Goal: Task Accomplishment & Management: Manage account settings

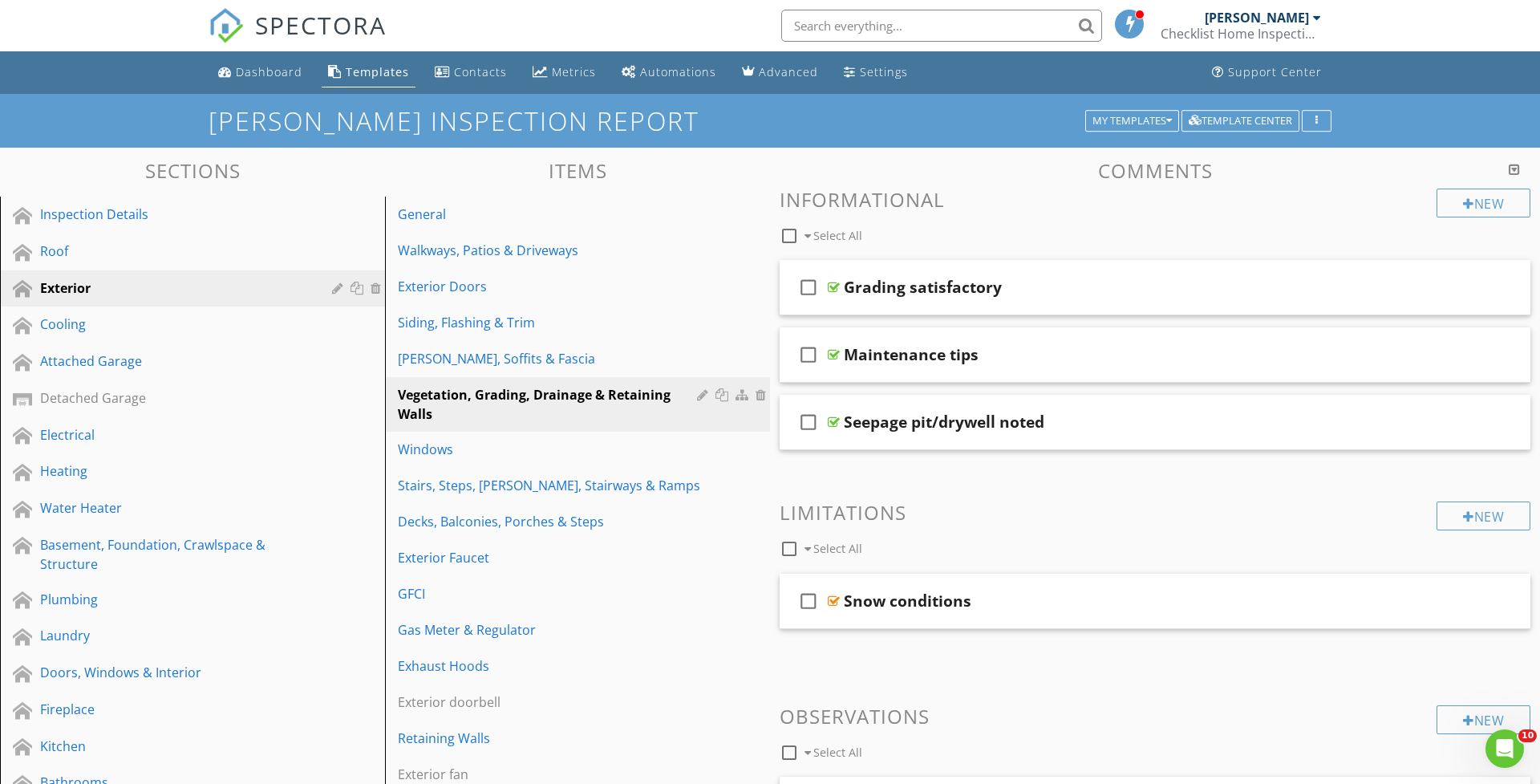
drag, startPoint x: 1322, startPoint y: 16, endPoint x: 1282, endPoint y: 41, distance: 47.2
click at [1322, 16] on link "Troy Ahwah Checklist Home Inspections" at bounding box center [1243, 26] width 164 height 52
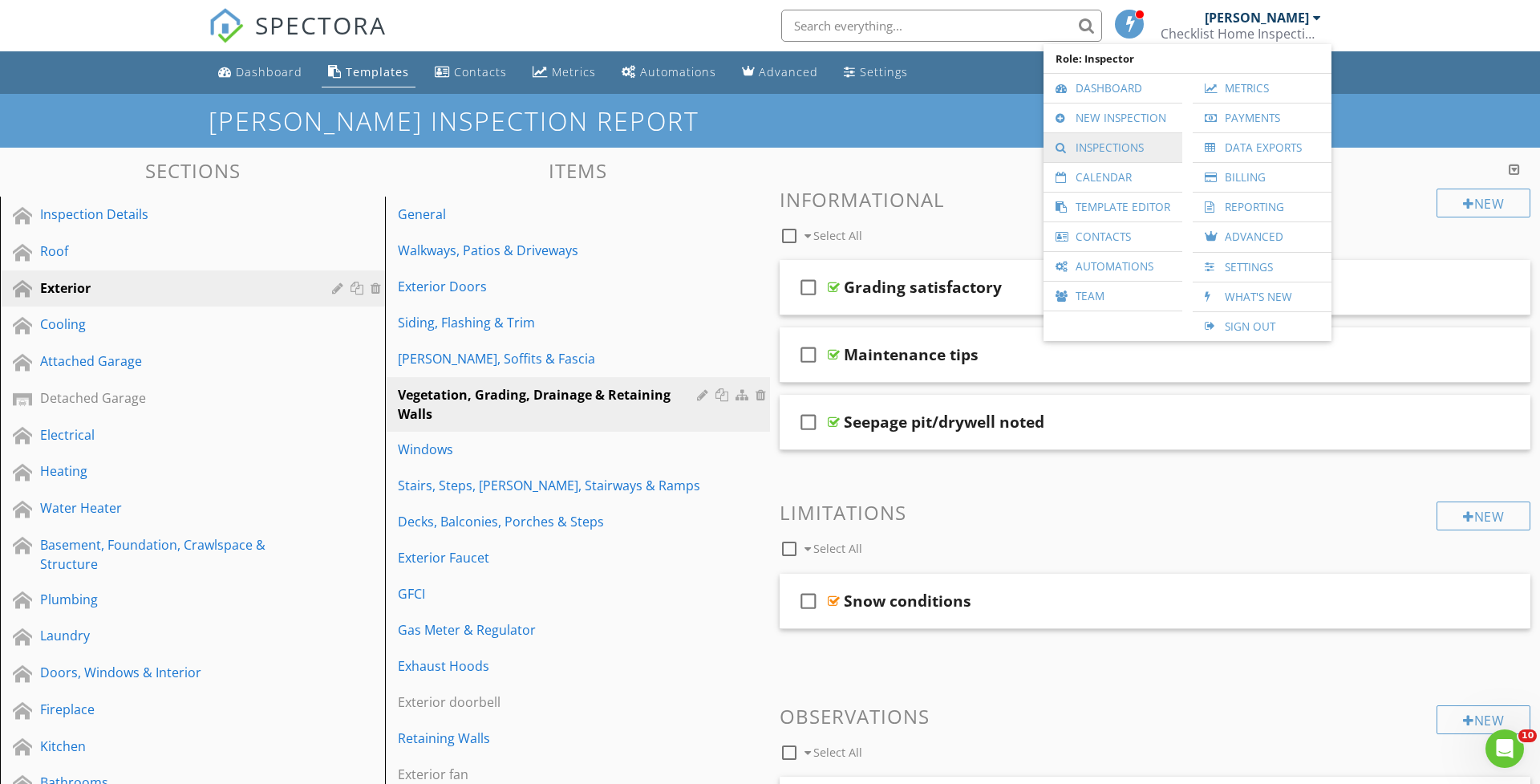
click at [1068, 143] on div at bounding box center [1064, 147] width 16 height 11
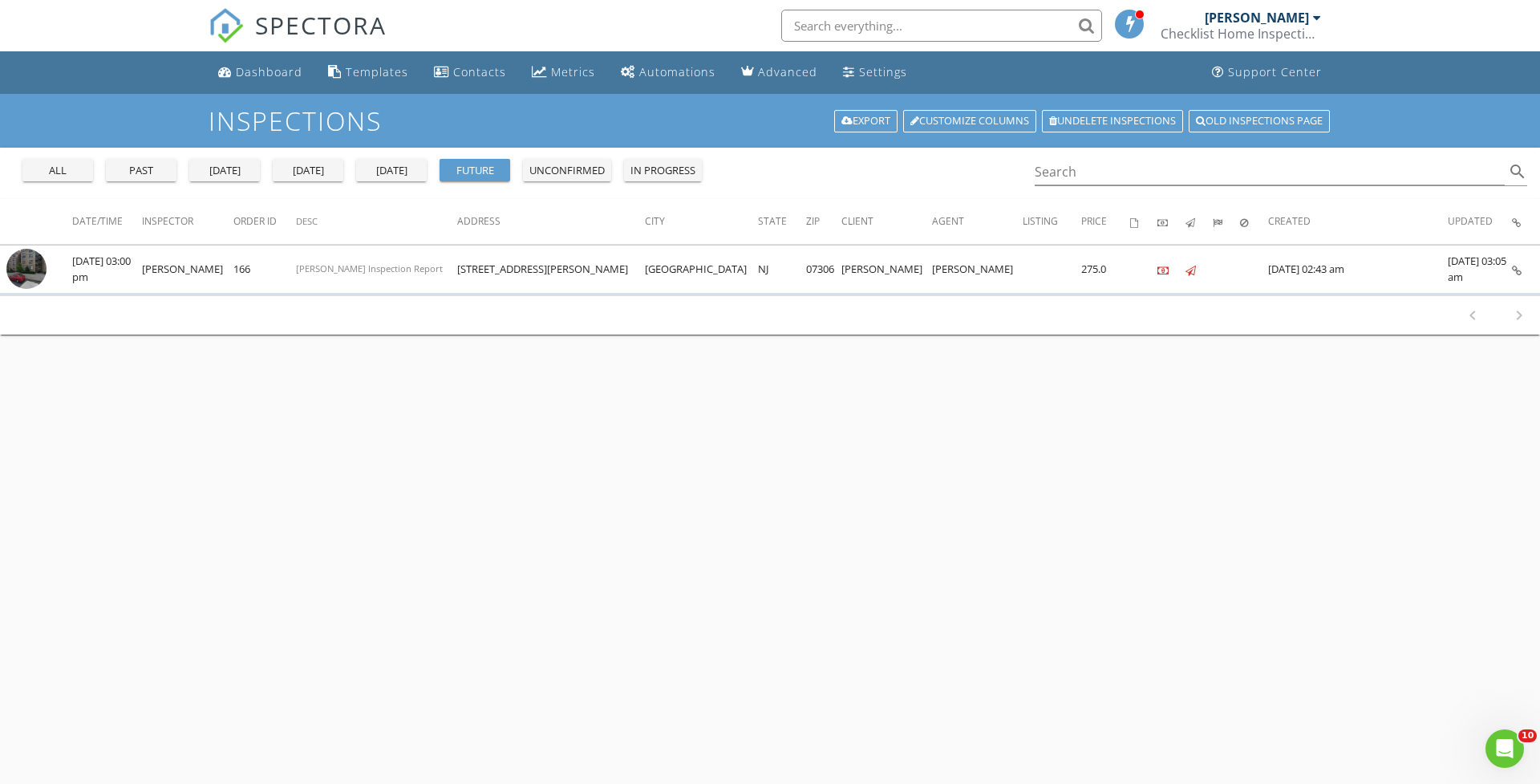
click at [136, 176] on div "past" at bounding box center [141, 170] width 58 height 16
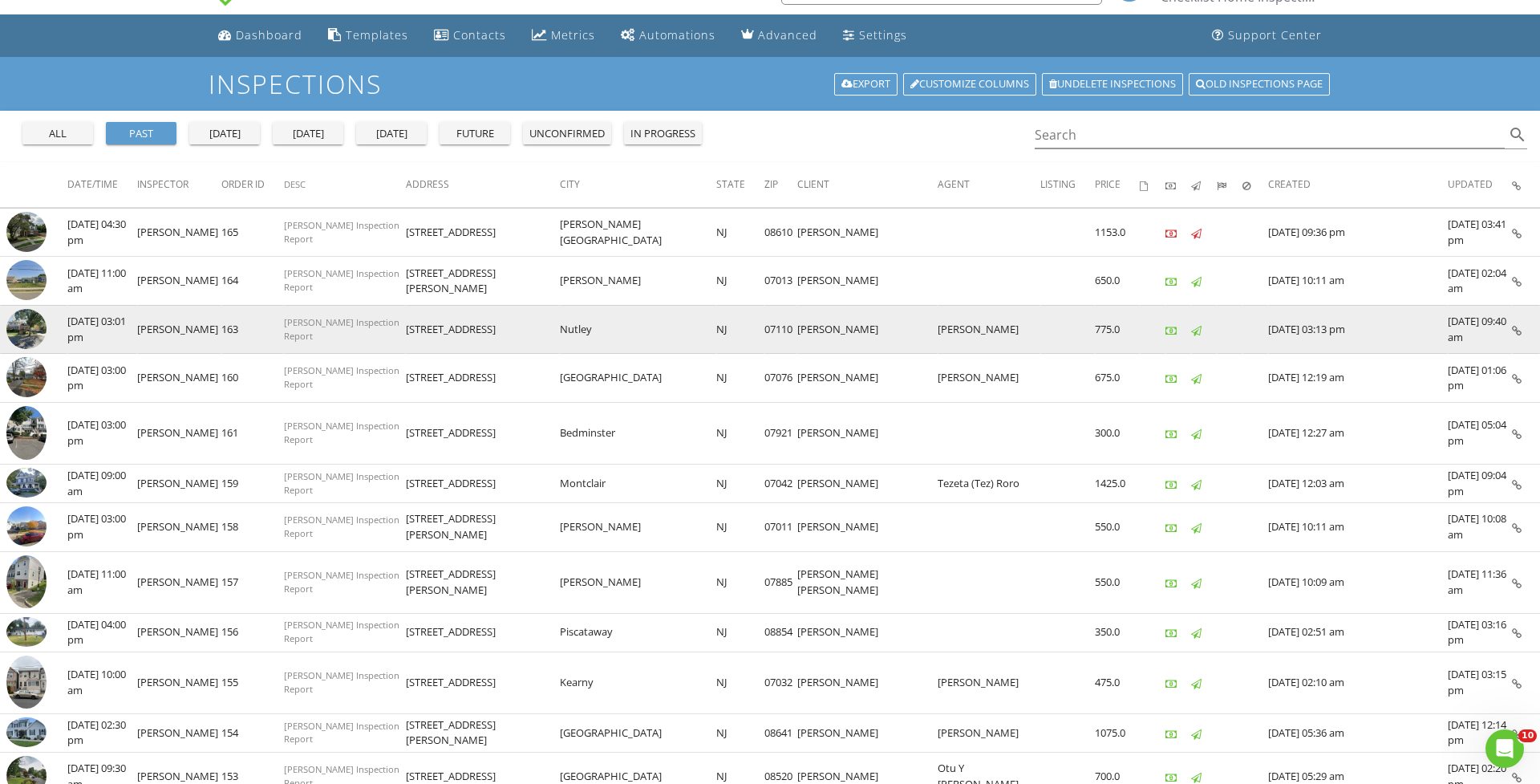
scroll to position [53, 0]
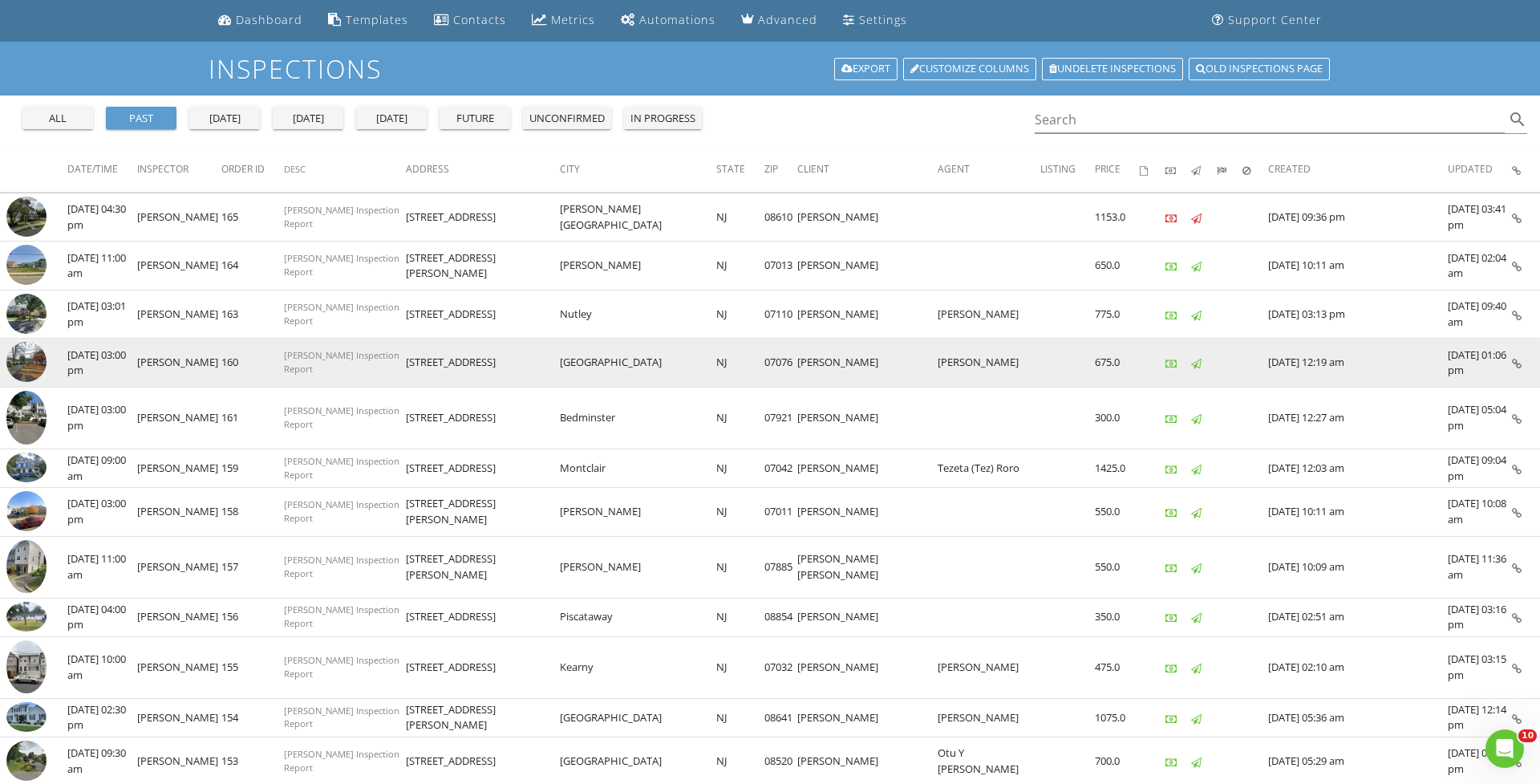
click at [31, 355] on img at bounding box center [27, 362] width 40 height 40
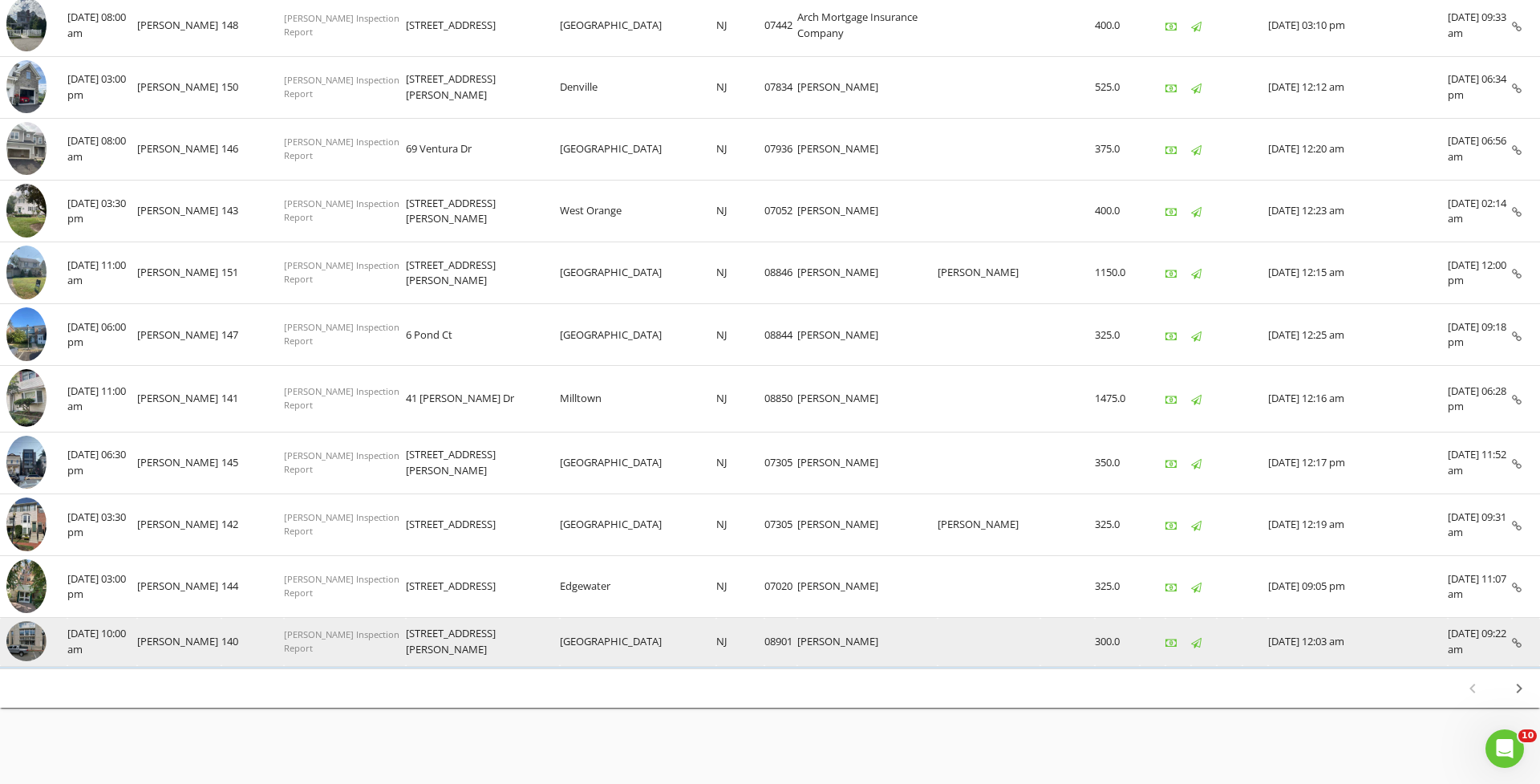
scroll to position [942, 0]
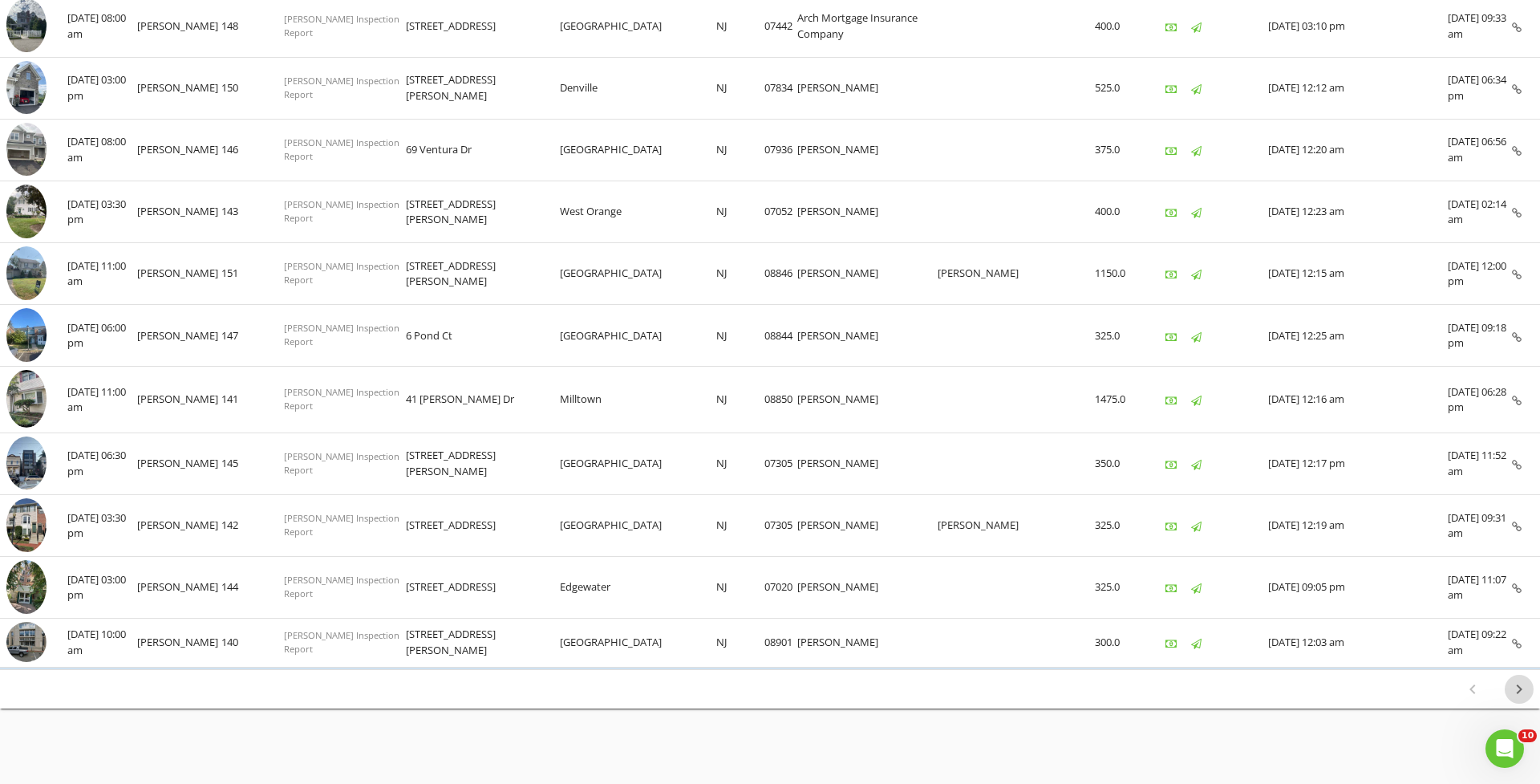
click at [1512, 686] on icon "chevron_right" at bounding box center [1519, 689] width 19 height 19
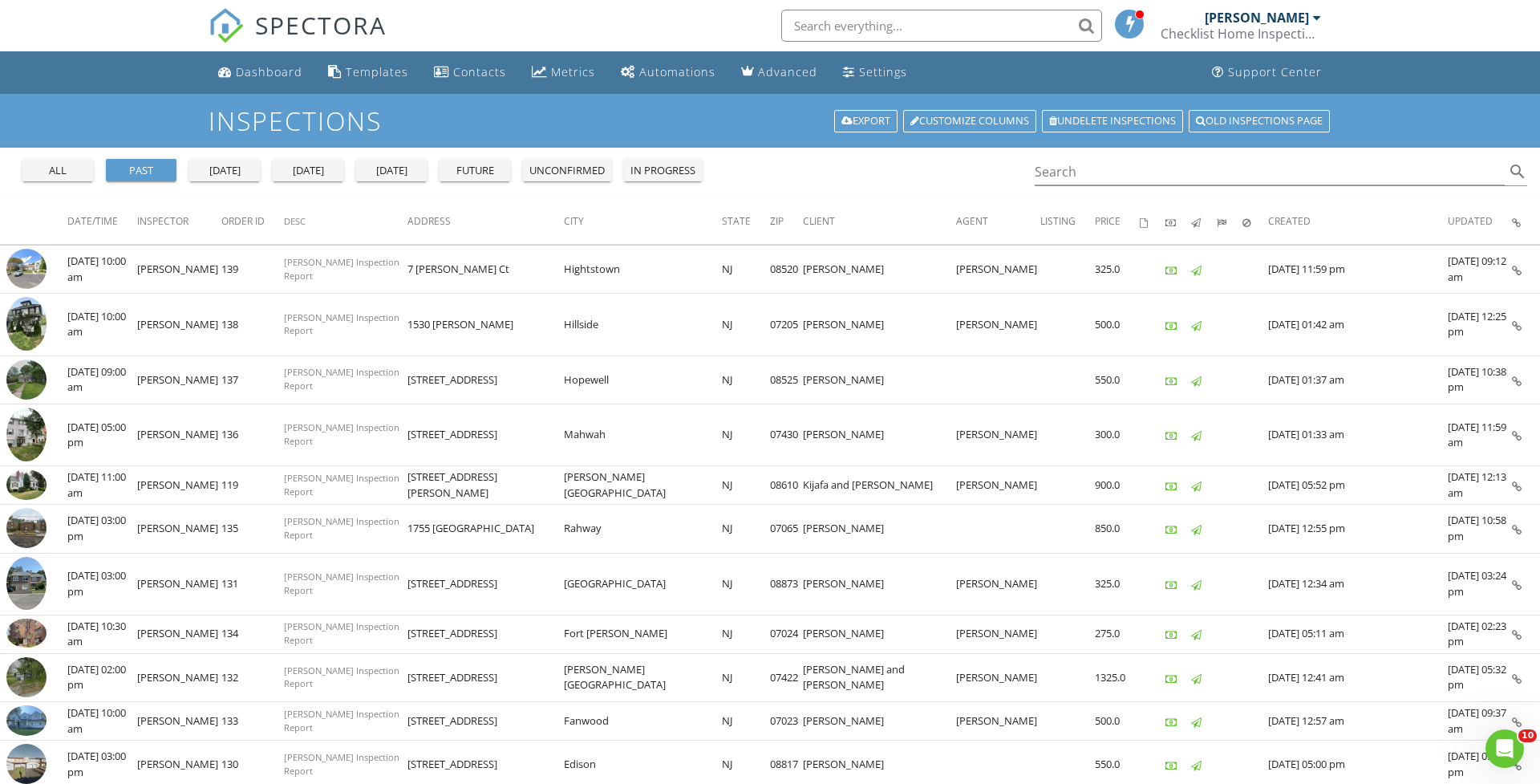
scroll to position [0, 0]
click at [1099, 153] on div "Search search" at bounding box center [1281, 168] width 492 height 33
click at [1088, 166] on input "Search" at bounding box center [1271, 172] width 471 height 27
type input "[PERSON_NAME]"
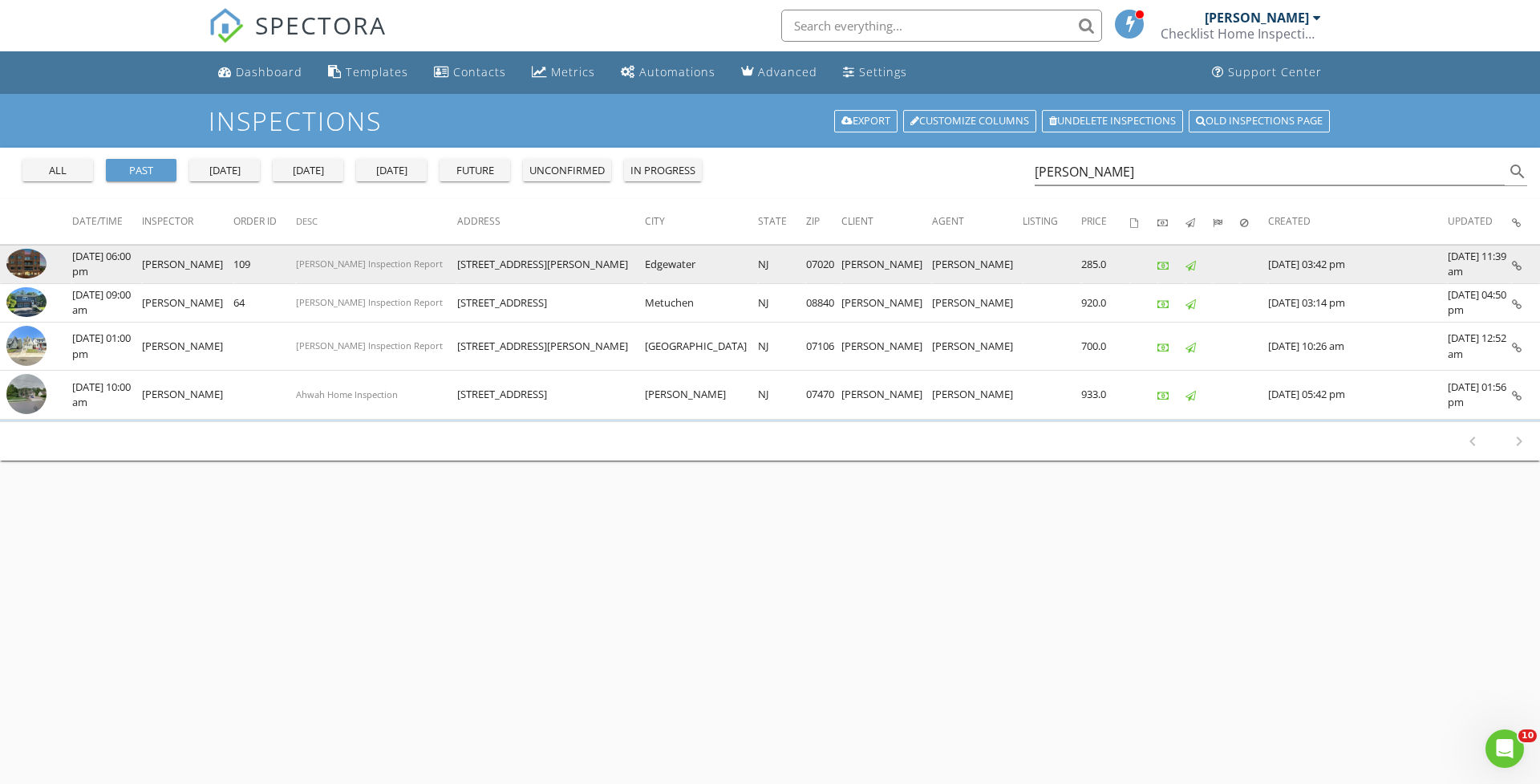
click at [26, 270] on img at bounding box center [27, 264] width 40 height 30
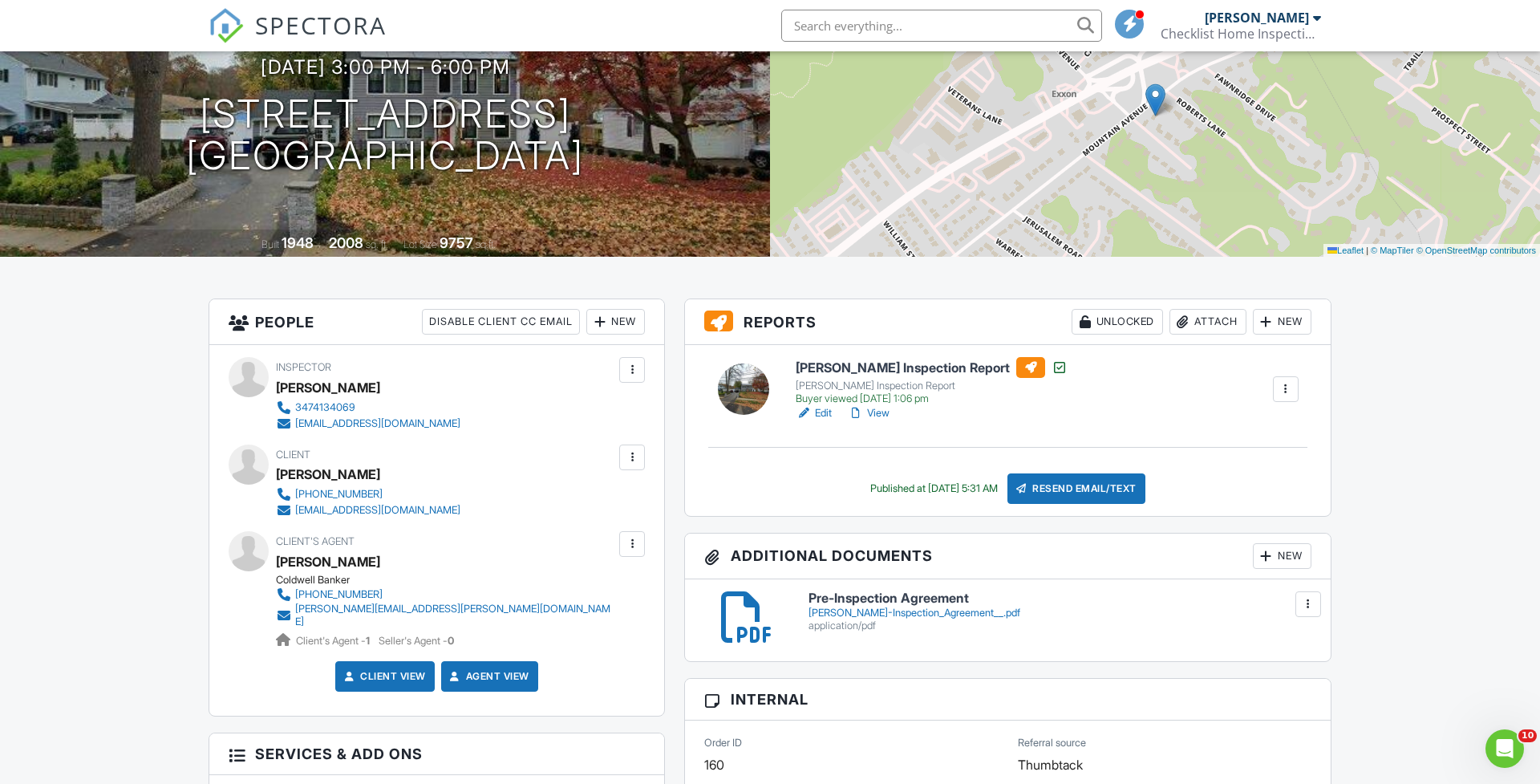
click at [627, 450] on div at bounding box center [632, 457] width 16 height 16
click at [519, 514] on li "Edit" at bounding box center [546, 506] width 179 height 40
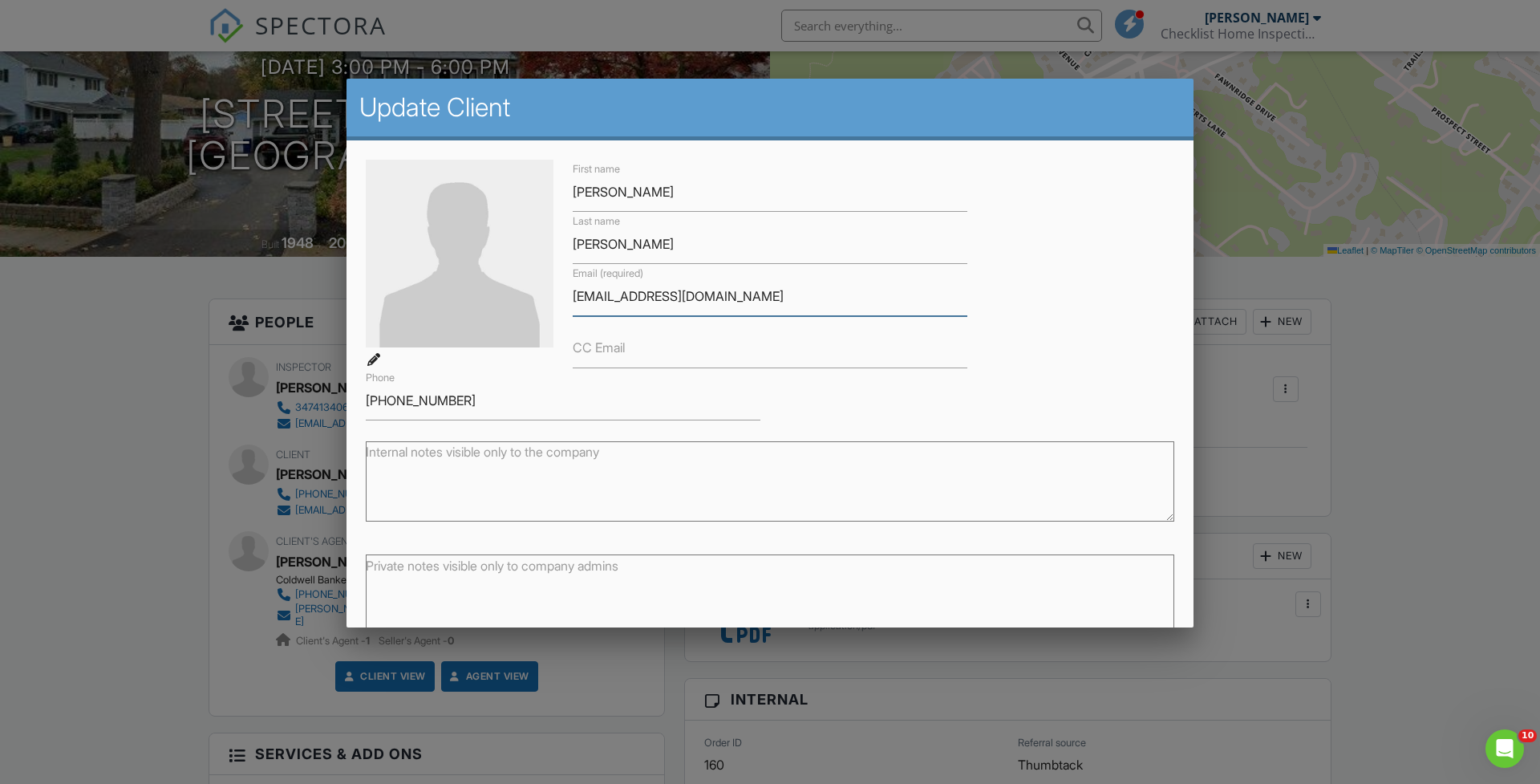
drag, startPoint x: 757, startPoint y: 299, endPoint x: 565, endPoint y: 288, distance: 192.3
click at [1429, 324] on div at bounding box center [770, 410] width 1540 height 979
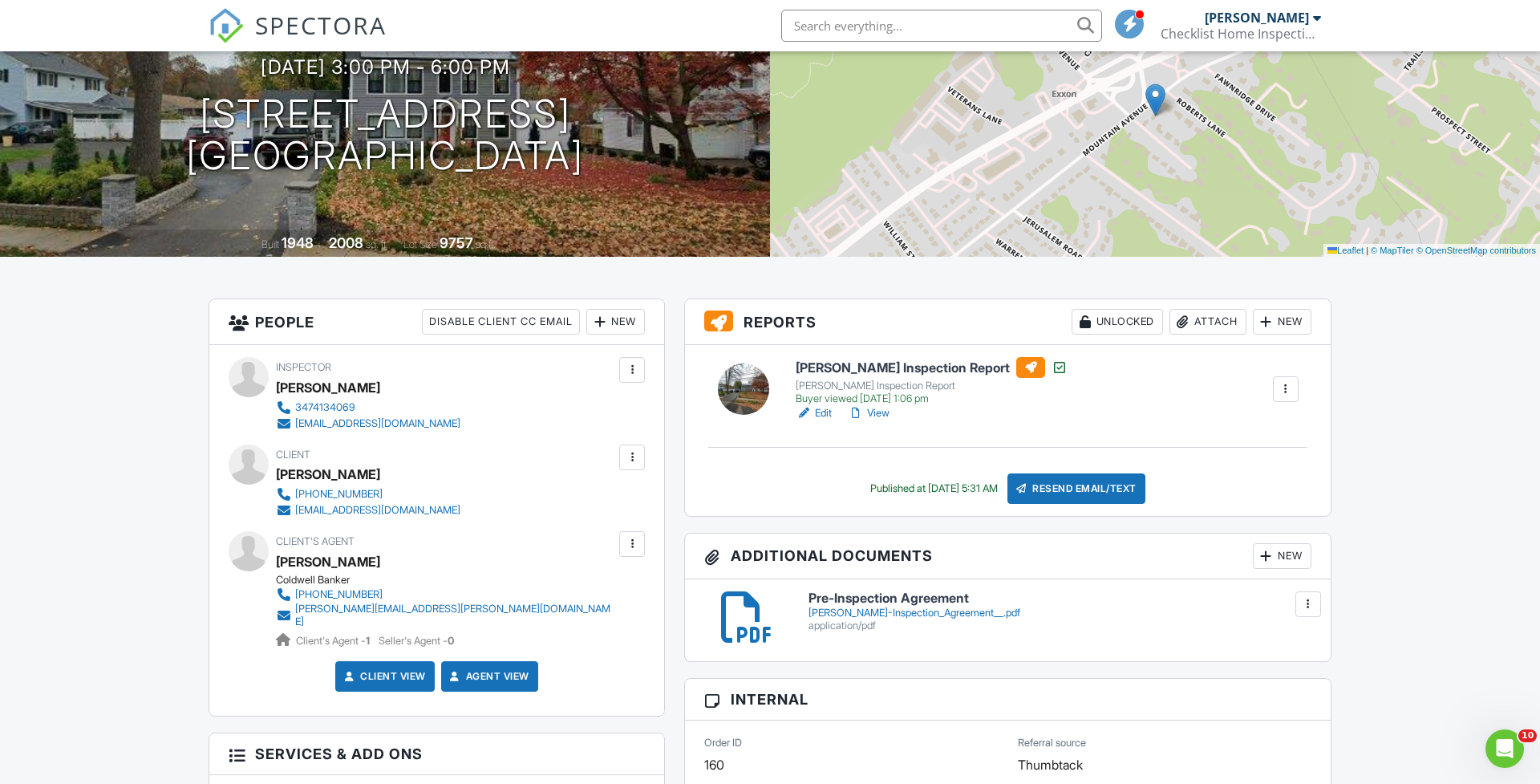
click at [628, 446] on div at bounding box center [632, 457] width 26 height 26
click at [496, 503] on li "Edit" at bounding box center [546, 506] width 179 height 40
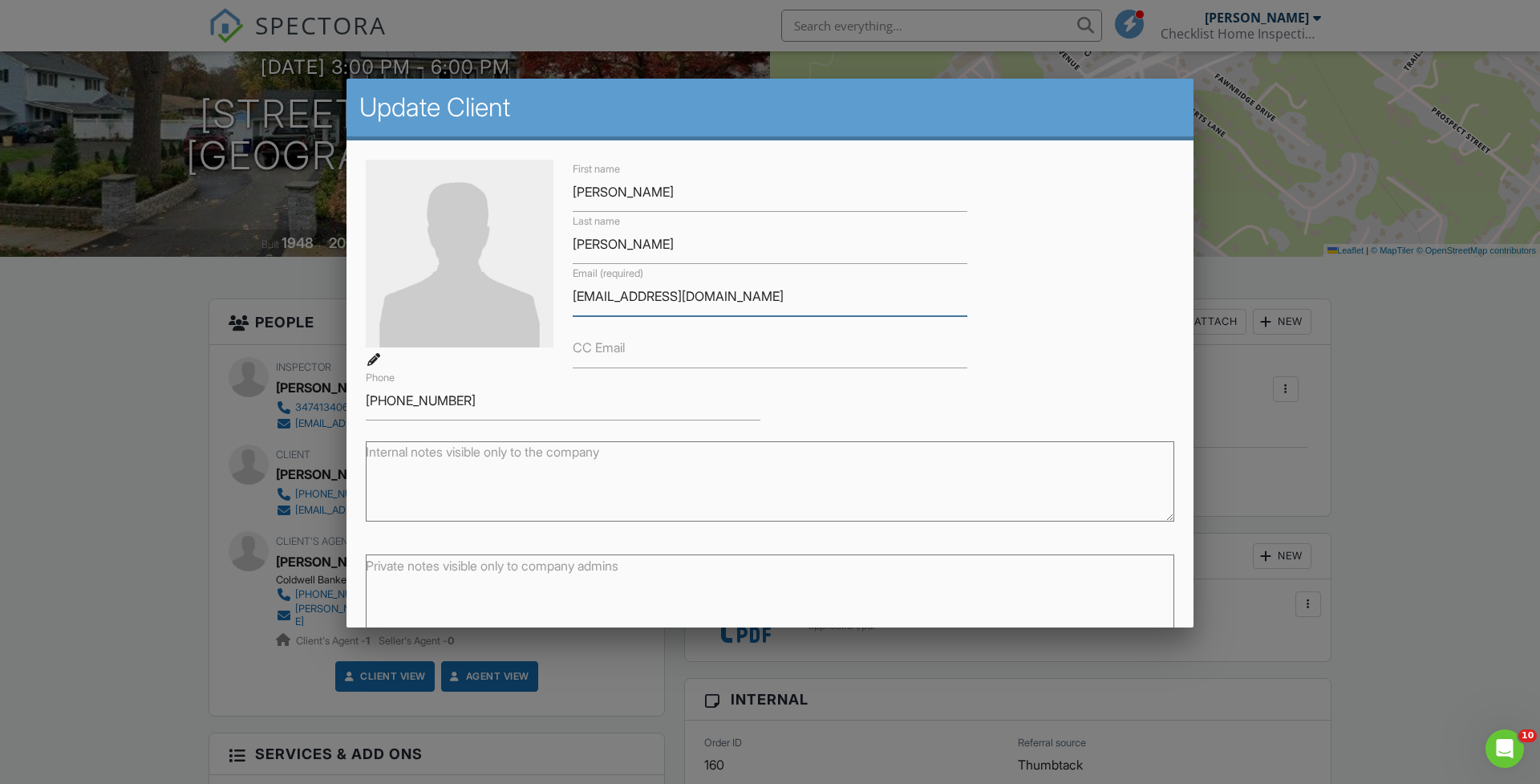
drag, startPoint x: 747, startPoint y: 303, endPoint x: 556, endPoint y: 294, distance: 191.2
click at [556, 294] on div "First name Robert Last name Carucci Email (required) robertvcarucci@gmail.com C…" at bounding box center [770, 289] width 828 height 261
click at [1395, 471] on div at bounding box center [770, 410] width 1540 height 979
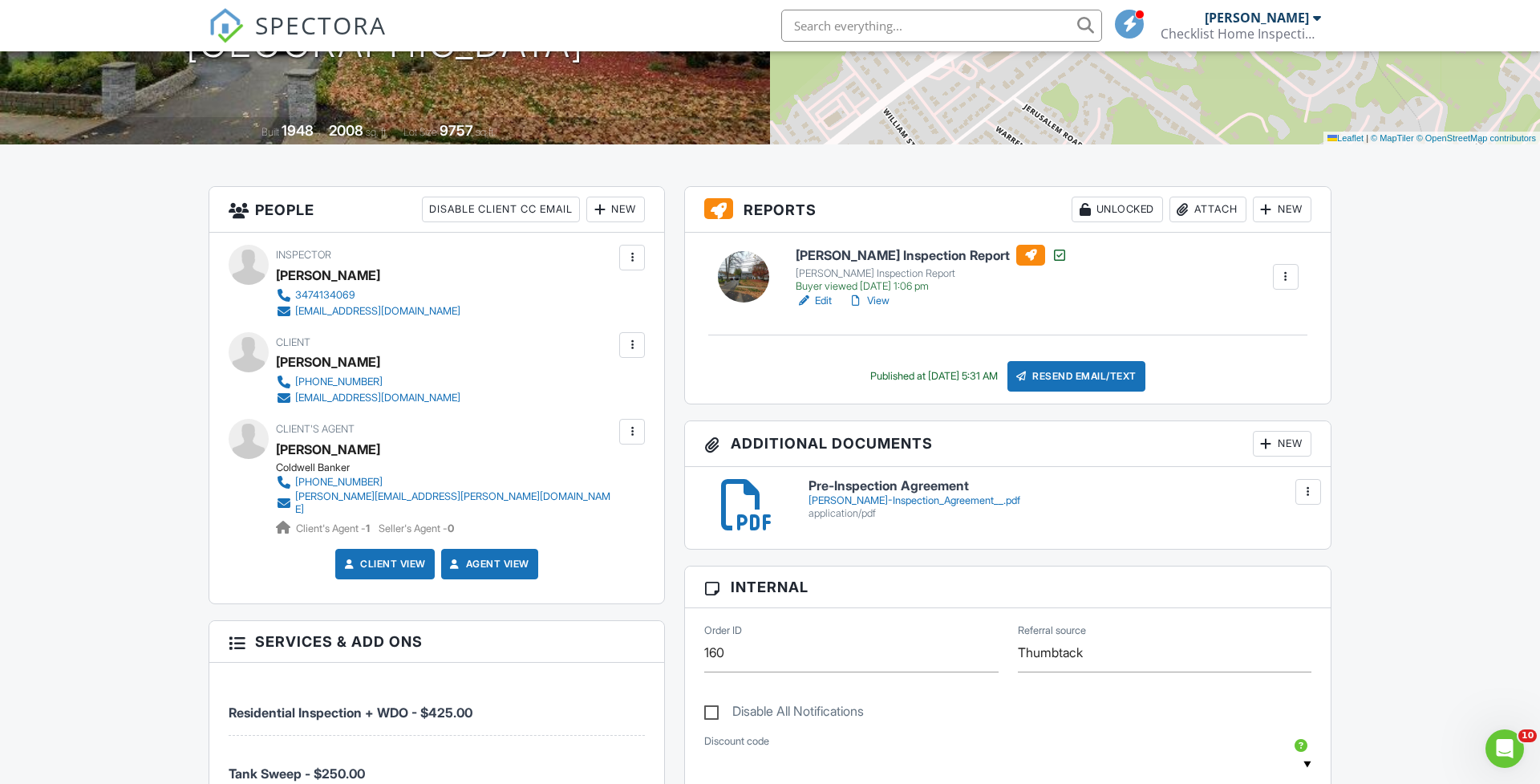
scroll to position [318, 0]
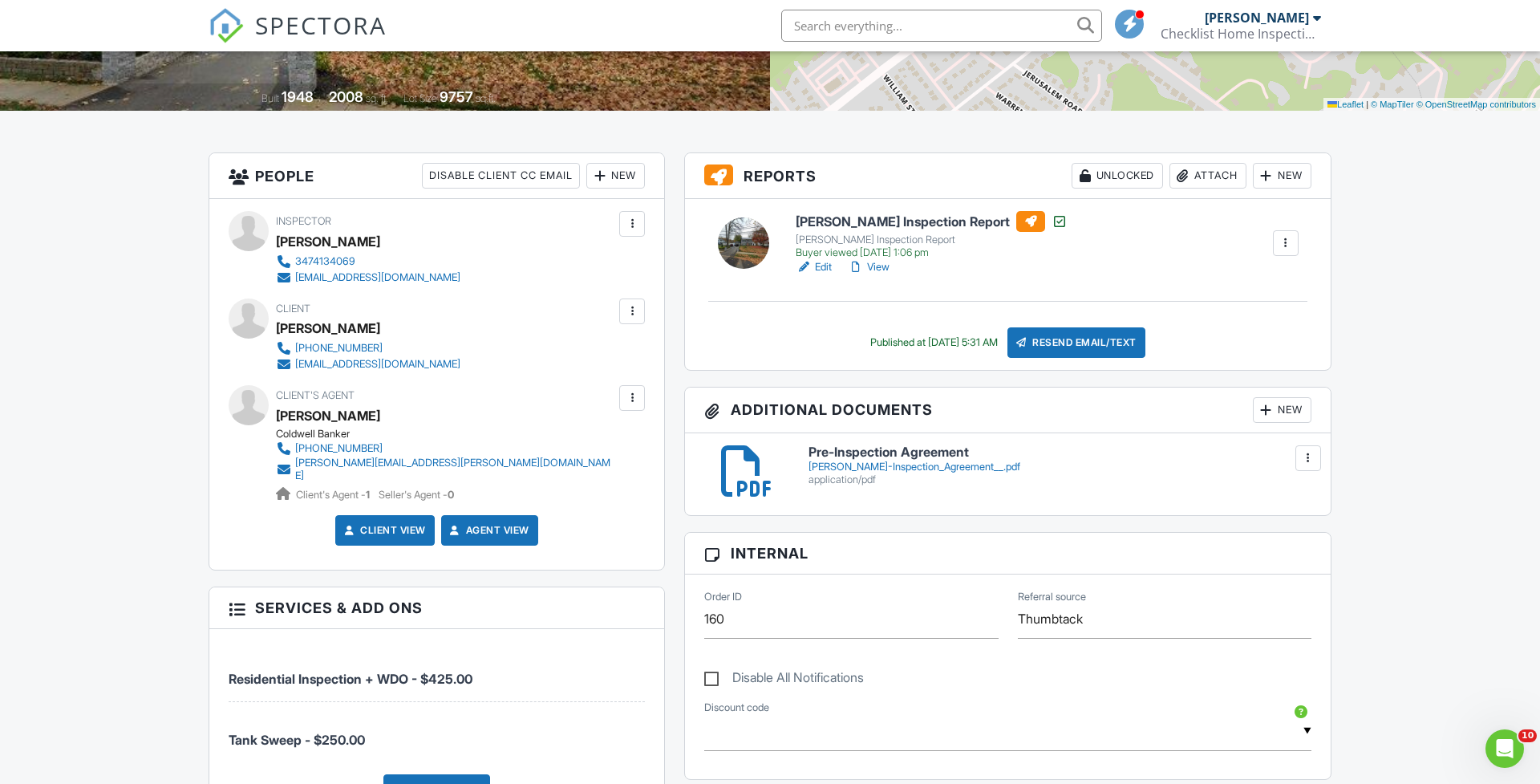
click at [1286, 411] on div "New" at bounding box center [1282, 410] width 58 height 26
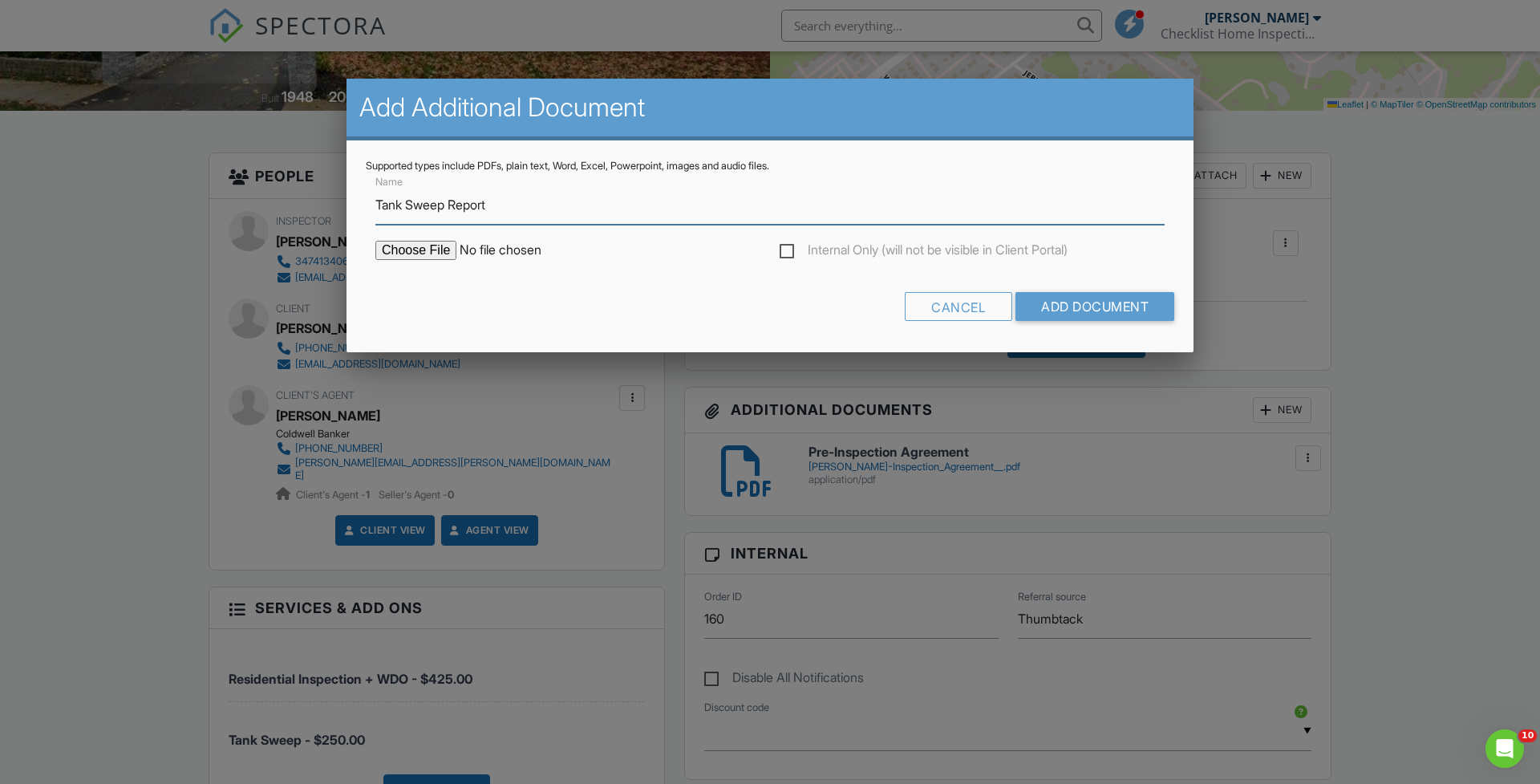
type input "Tank Sweep Report"
click at [430, 250] on input "file" at bounding box center [511, 250] width 273 height 19
type input "C:\fakepath\2594 Mountain Ave Oil Tank Sweep Report - No Tank No Lines-7.pdf"
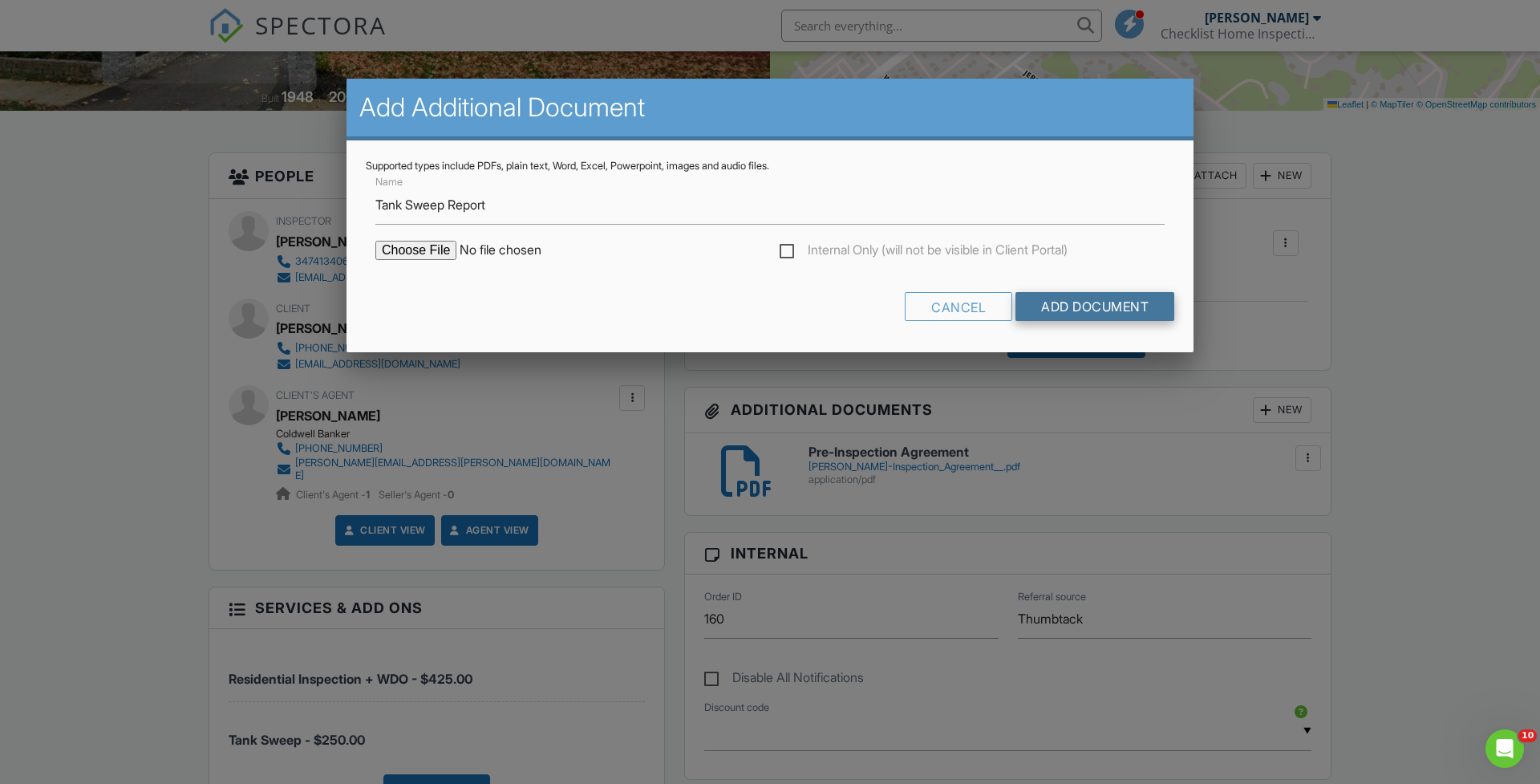
click at [1085, 309] on input "Add Document" at bounding box center [1095, 306] width 159 height 29
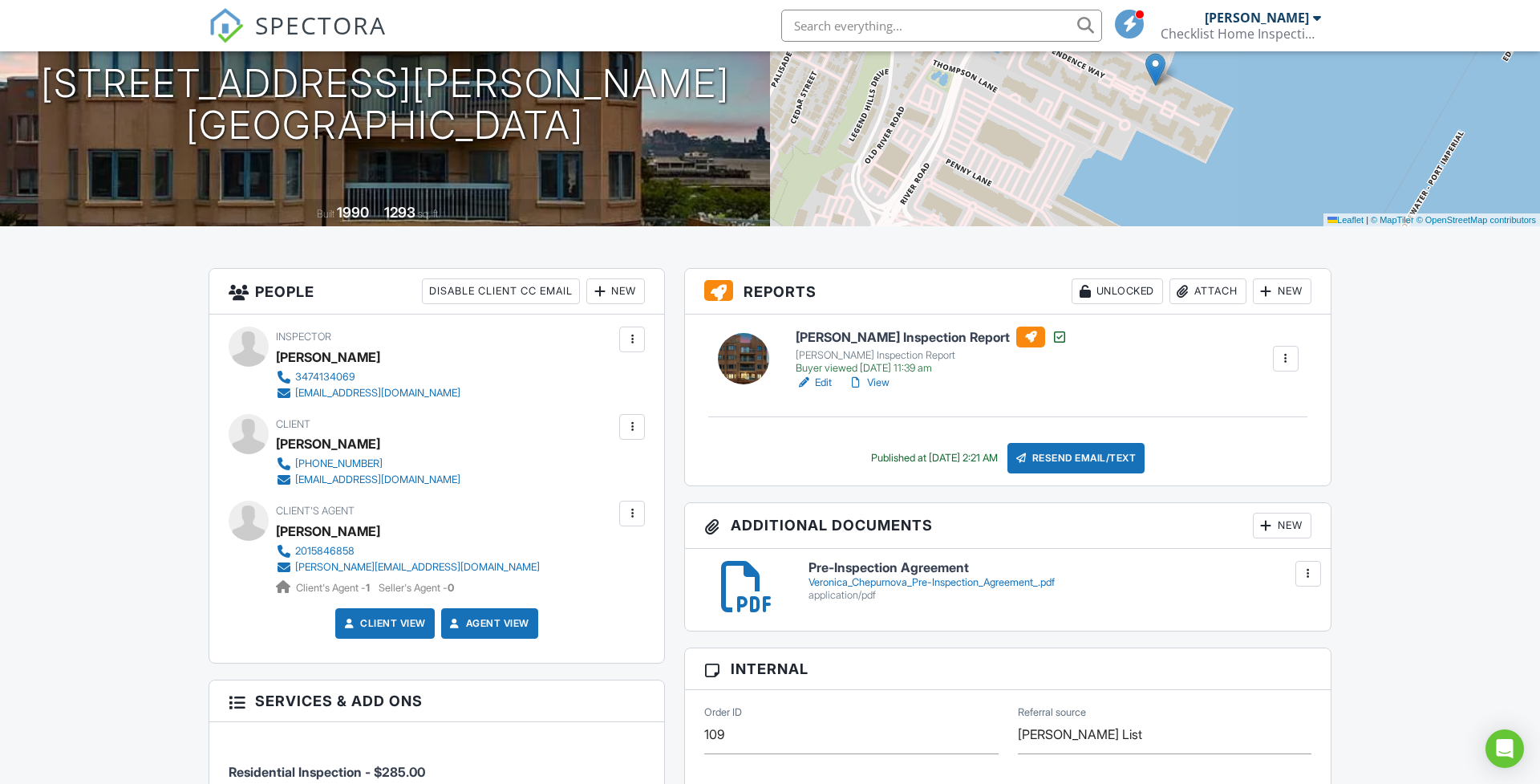
scroll to position [74, 0]
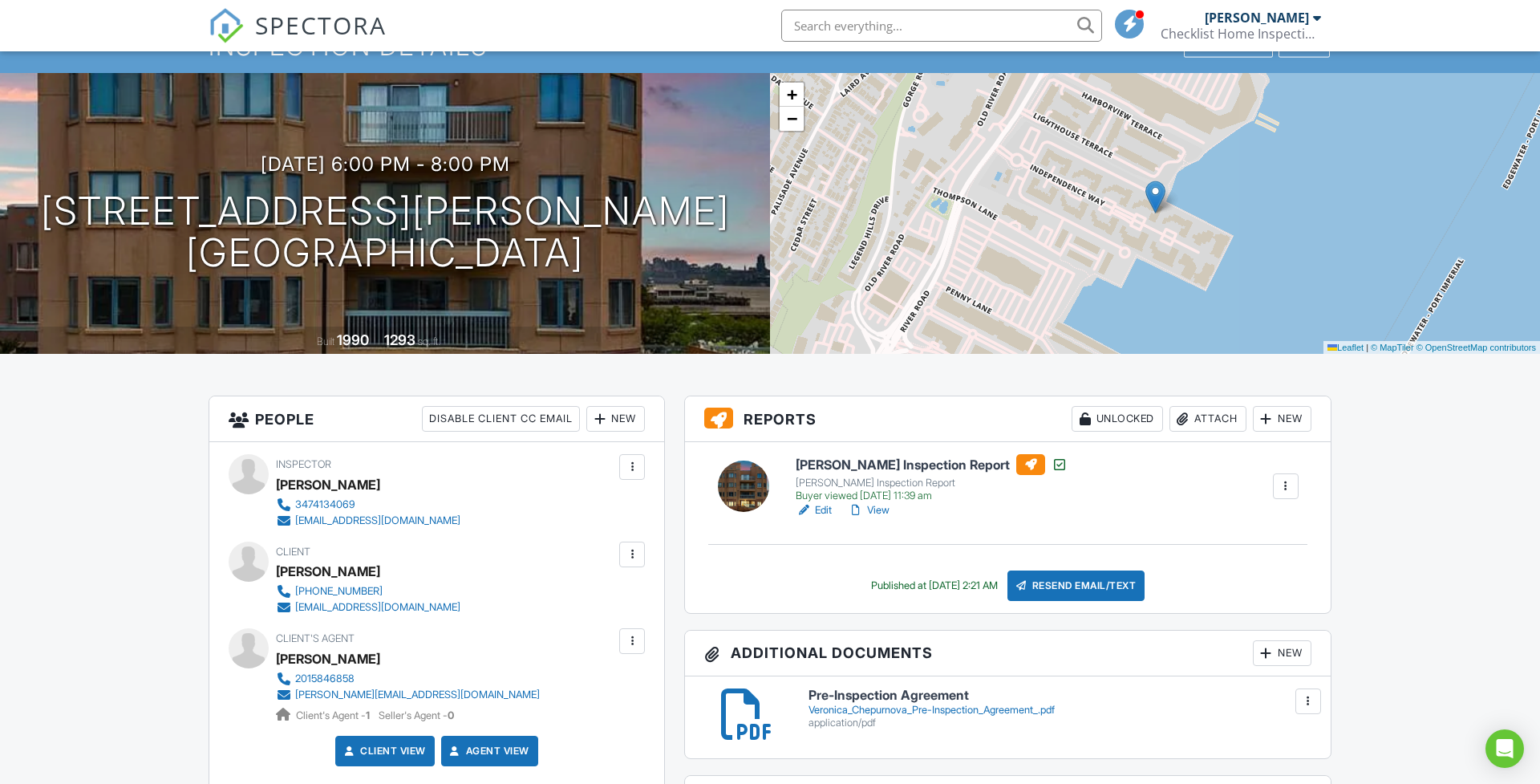
click at [884, 509] on link "View" at bounding box center [869, 510] width 42 height 16
